Goal: Find specific page/section: Find specific page/section

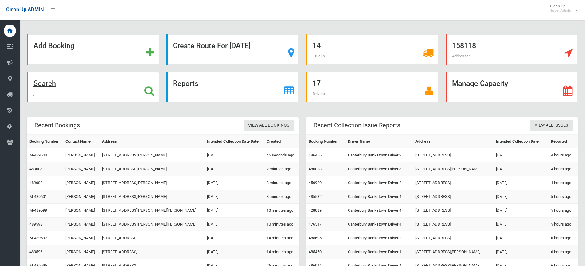
click at [102, 95] on div "Search" at bounding box center [93, 87] width 132 height 30
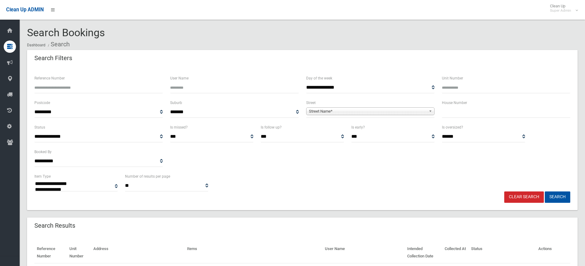
select select
click at [86, 84] on input "Reference Number" at bounding box center [98, 87] width 128 height 11
click at [136, 87] on input "Reference Number" at bounding box center [98, 87] width 128 height 11
type input "******"
click at [544, 192] on button "Search" at bounding box center [556, 197] width 25 height 11
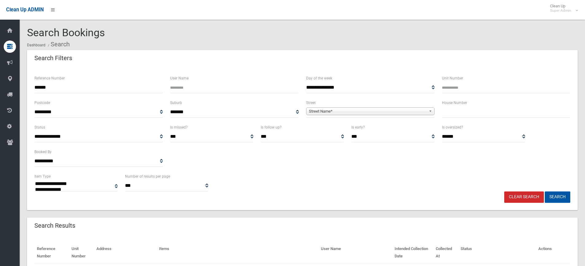
select select
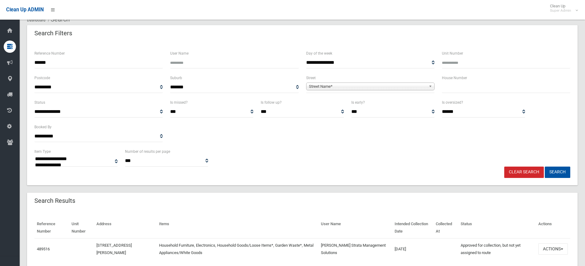
scroll to position [48, 0]
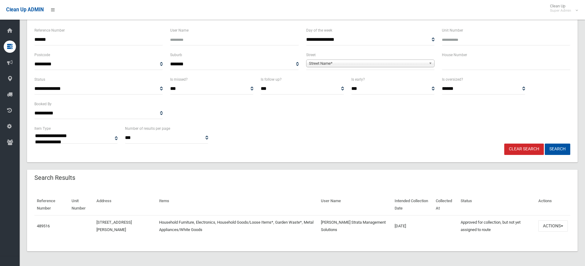
click at [36, 227] on td "489516" at bounding box center [51, 225] width 35 height 21
click at [39, 227] on link "489516" at bounding box center [43, 226] width 13 height 5
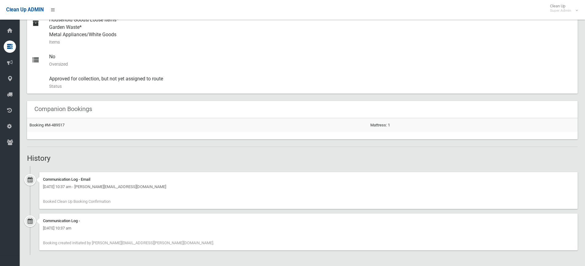
scroll to position [141, 0]
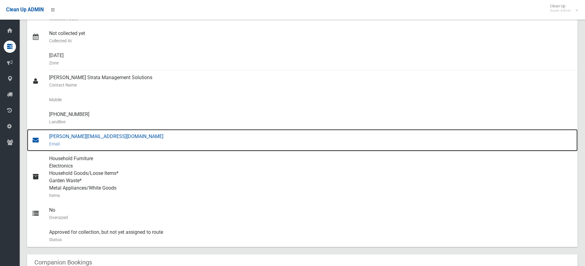
click at [80, 138] on div "kelly@skylinemanagement.com.au Email" at bounding box center [310, 140] width 523 height 22
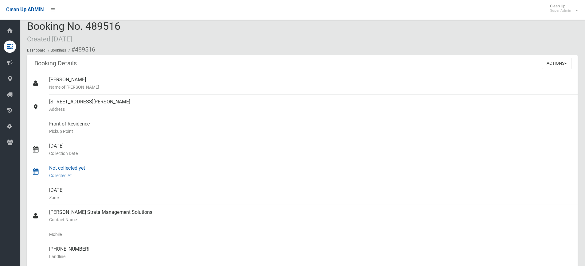
scroll to position [0, 0]
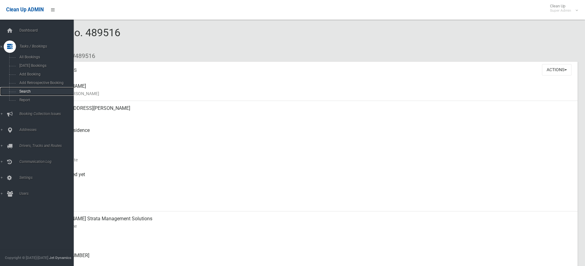
click at [28, 92] on span "Search" at bounding box center [45, 91] width 56 height 4
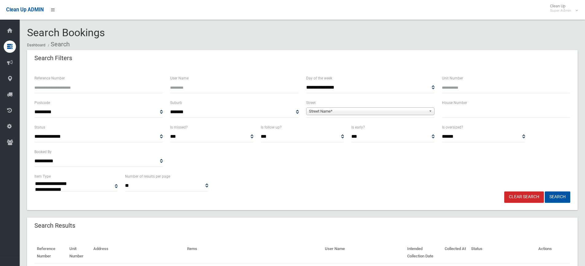
select select
type input "******"
click at [544, 192] on button "Search" at bounding box center [556, 197] width 25 height 11
select select
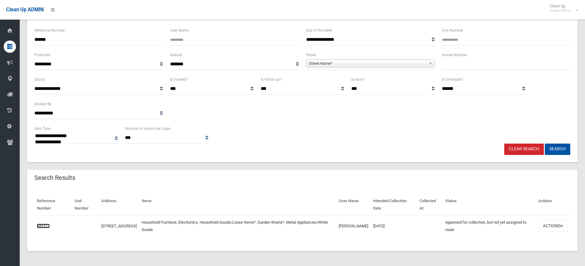
click at [47, 227] on link "489527" at bounding box center [43, 226] width 13 height 5
drag, startPoint x: 57, startPoint y: 40, endPoint x: 7, endPoint y: 29, distance: 51.5
click at [7, 29] on div "**********" at bounding box center [292, 112] width 585 height 307
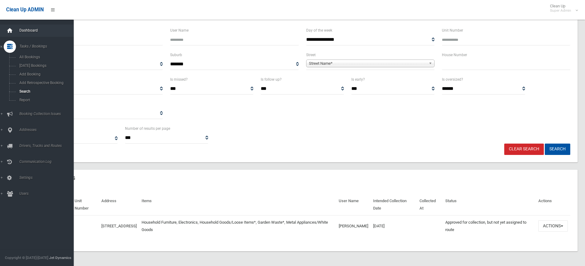
type input "******"
click at [544, 144] on button "Search" at bounding box center [556, 149] width 25 height 11
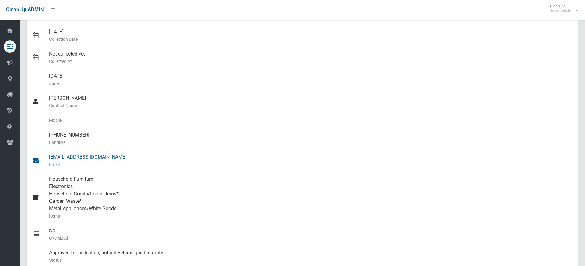
scroll to position [80, 0]
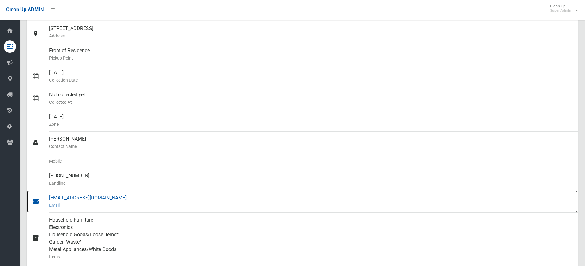
click at [82, 202] on small "Email" at bounding box center [310, 205] width 523 height 7
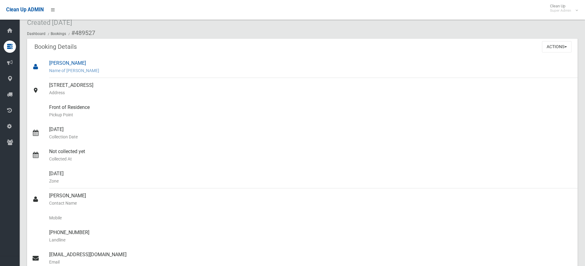
scroll to position [0, 0]
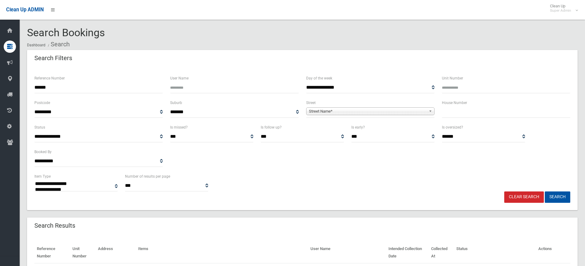
select select
